Goal: Navigation & Orientation: Find specific page/section

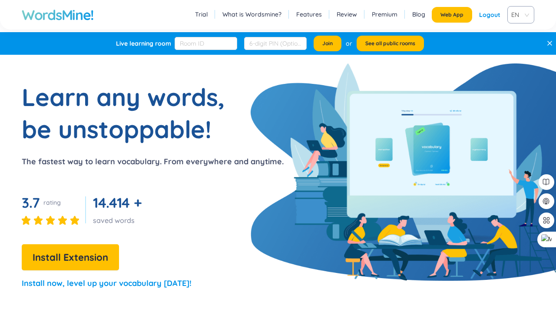
click at [486, 15] on div "Logout" at bounding box center [489, 15] width 21 height 16
click at [486, 15] on link "Login" at bounding box center [492, 15] width 16 height 16
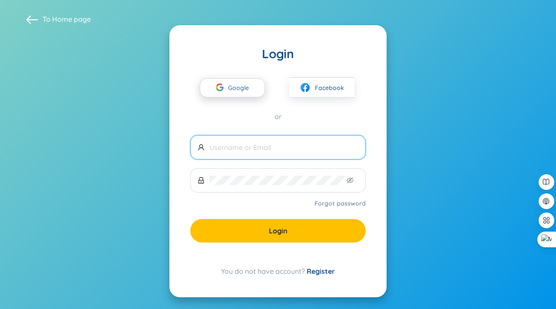
click at [246, 89] on span "Google" at bounding box center [240, 88] width 25 height 18
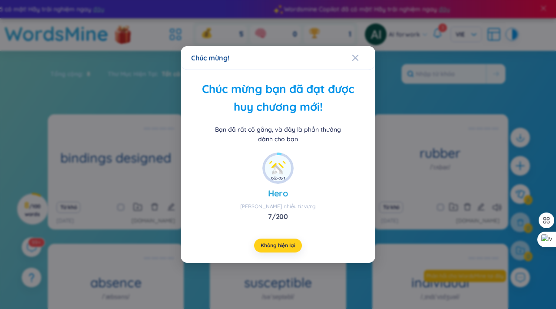
click at [272, 245] on span "Không hiện lại" at bounding box center [278, 245] width 34 height 7
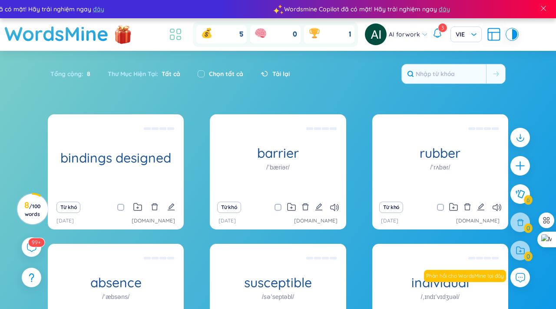
click at [177, 36] on icon at bounding box center [176, 34] width 16 height 16
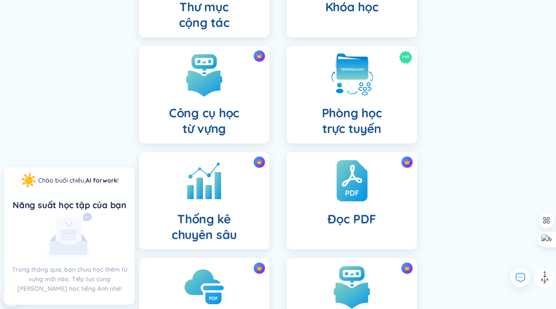
scroll to position [263, 0]
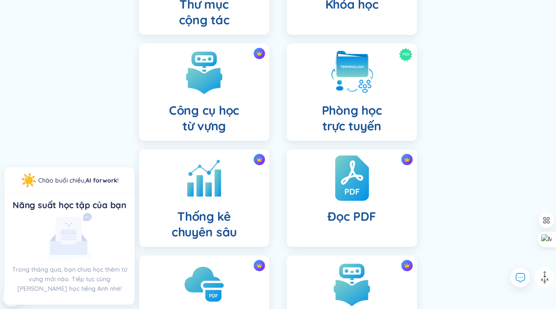
click at [367, 180] on img at bounding box center [352, 178] width 34 height 48
